Goal: Transaction & Acquisition: Purchase product/service

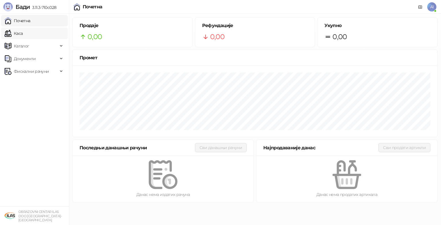
click at [23, 31] on link "Каса" at bounding box center [14, 33] width 18 height 11
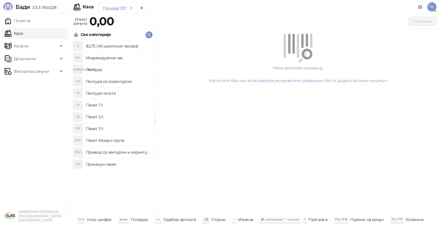
click at [100, 107] on h4 "Пакет 1-1" at bounding box center [118, 104] width 64 height 9
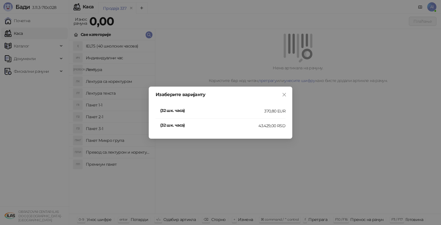
click at [183, 114] on div "(32 шк. часа)" at bounding box center [212, 110] width 104 height 7
